Goal: Find specific page/section: Find specific page/section

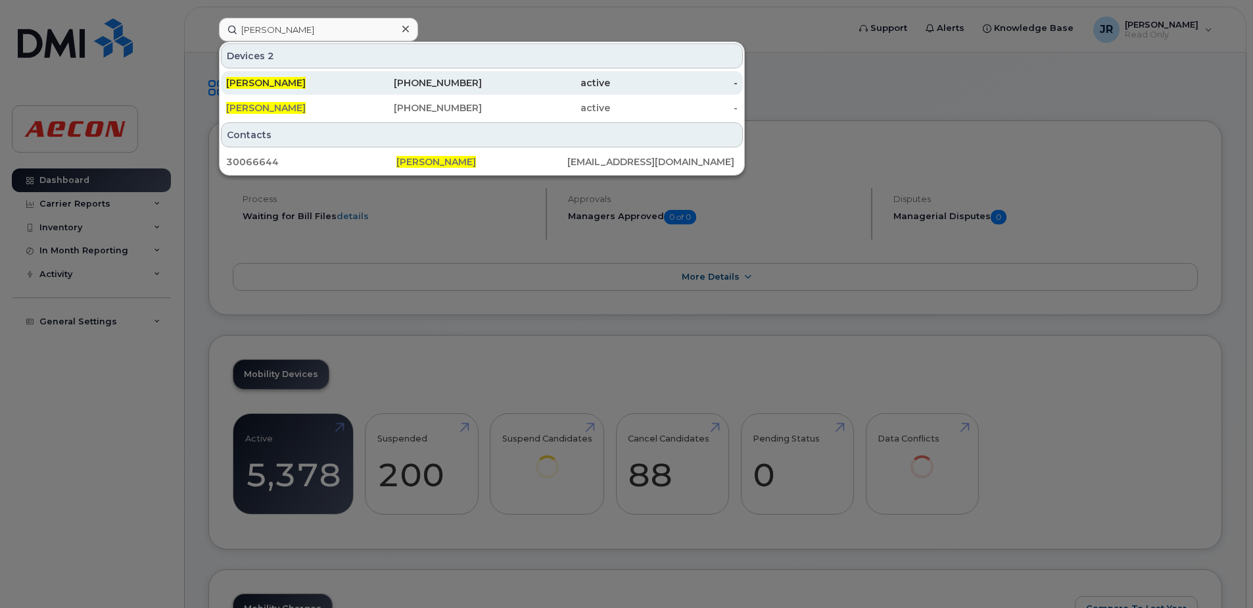
type input "[PERSON_NAME]"
click at [276, 84] on span "[PERSON_NAME]" at bounding box center [266, 83] width 80 height 12
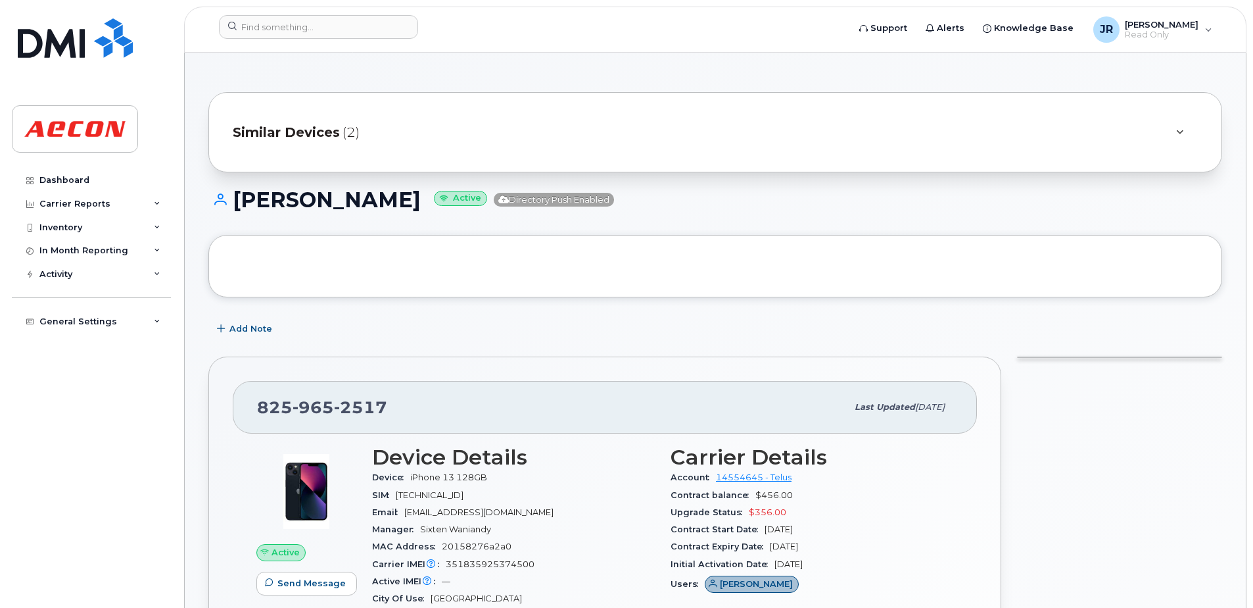
click at [325, 131] on span "Similar Devices" at bounding box center [286, 132] width 107 height 19
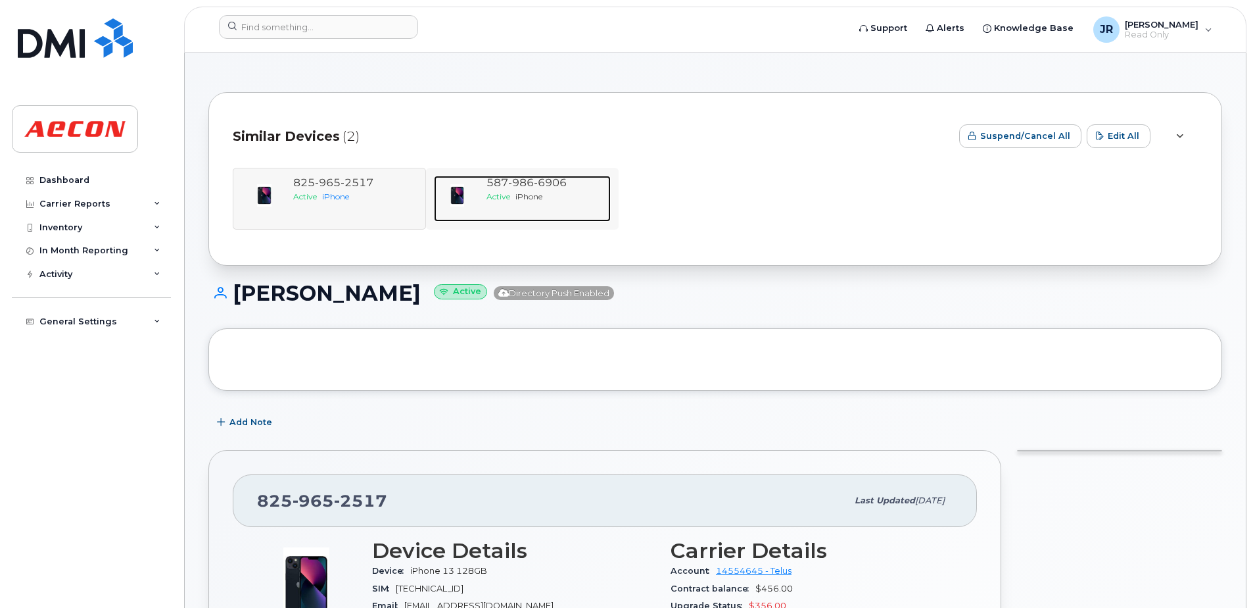
click at [512, 185] on span "986" at bounding box center [521, 182] width 26 height 12
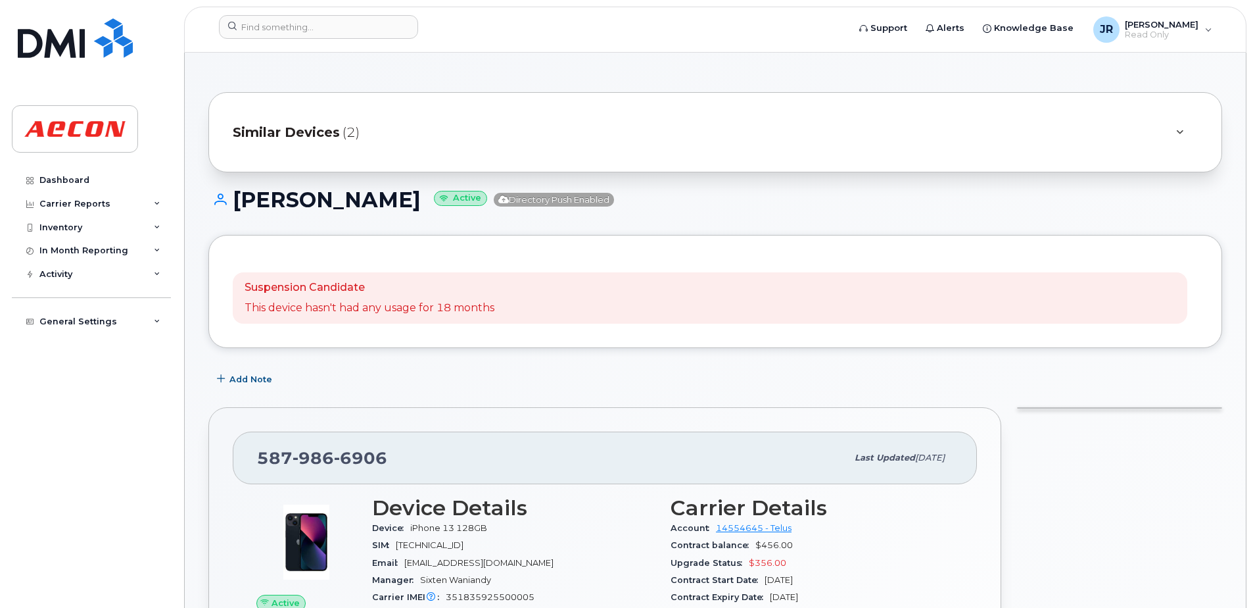
click at [312, 127] on span "Similar Devices" at bounding box center [286, 132] width 107 height 19
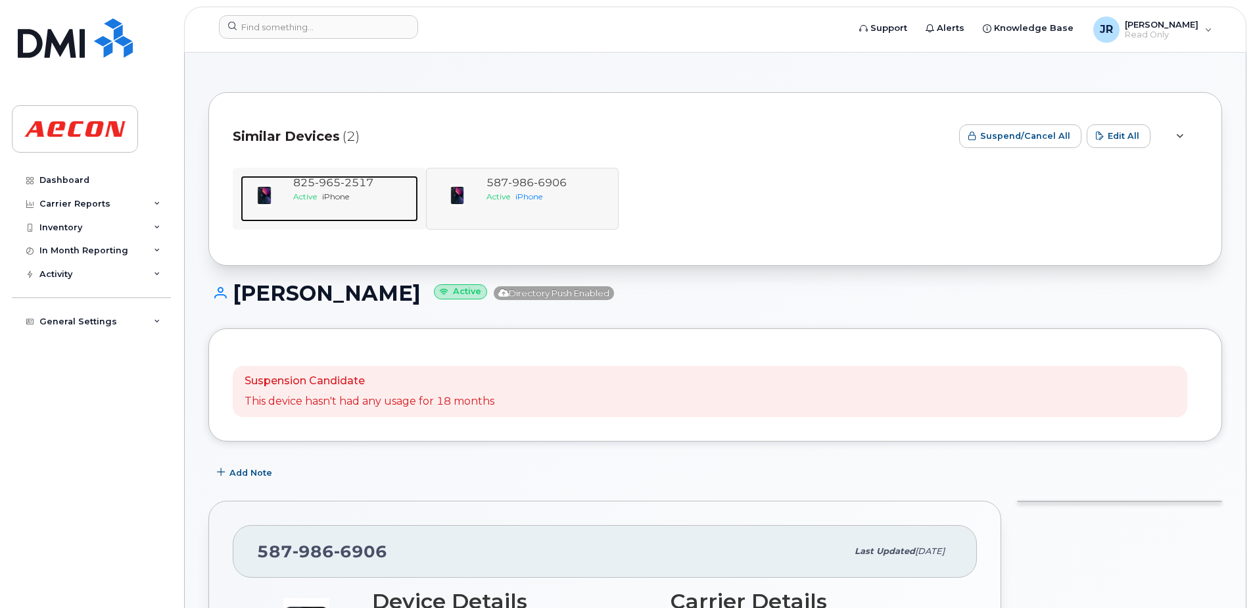
click at [318, 184] on span "965" at bounding box center [328, 182] width 26 height 12
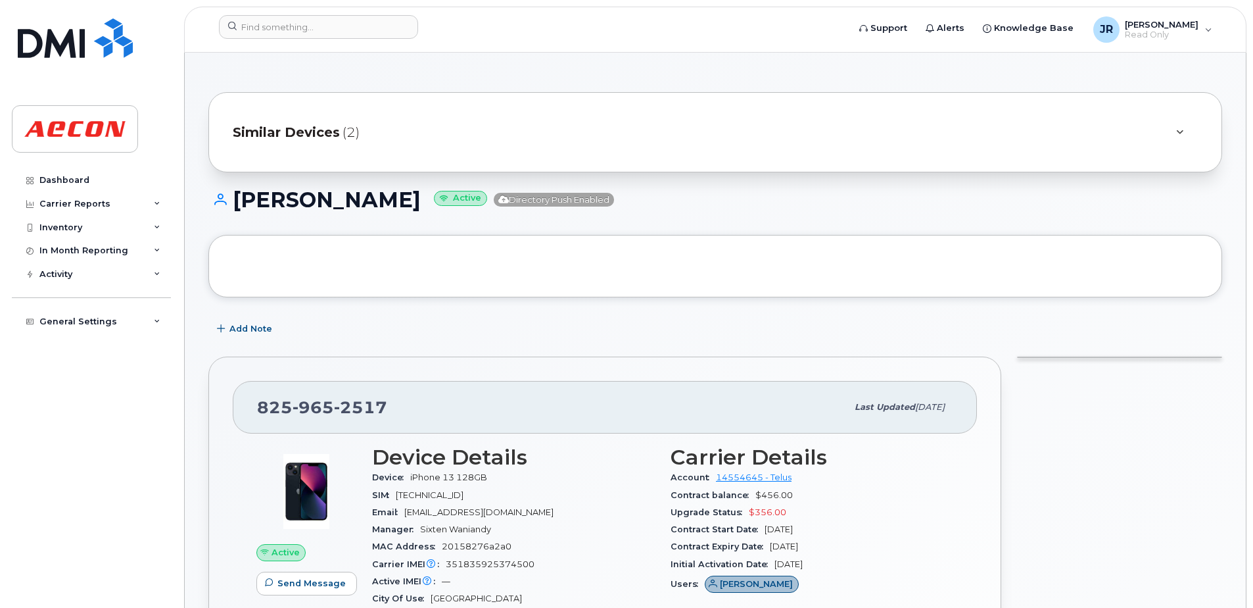
click at [352, 133] on span "(2)" at bounding box center [351, 132] width 17 height 19
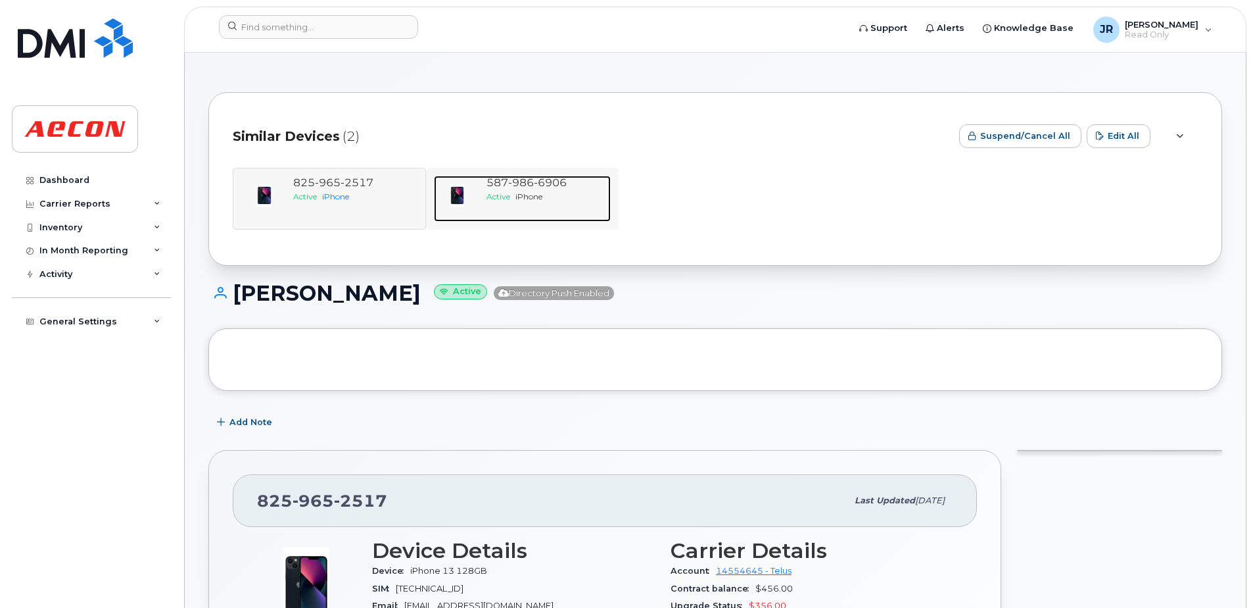
click at [516, 181] on span "986" at bounding box center [521, 182] width 26 height 12
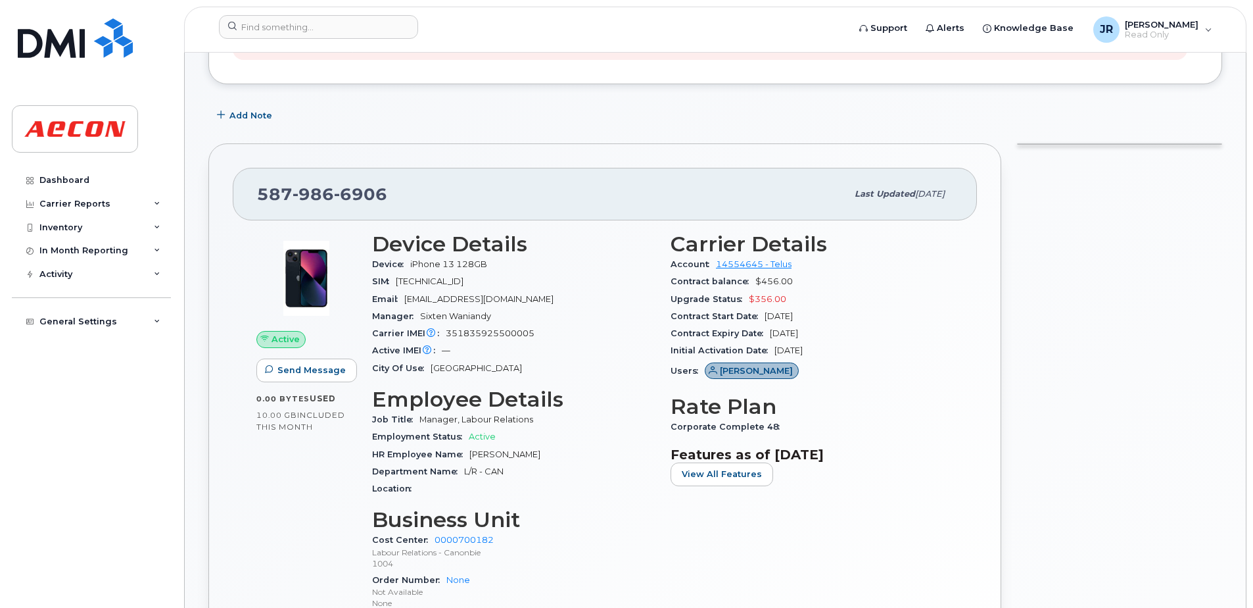
scroll to position [263, 0]
